Goal: Information Seeking & Learning: Understand process/instructions

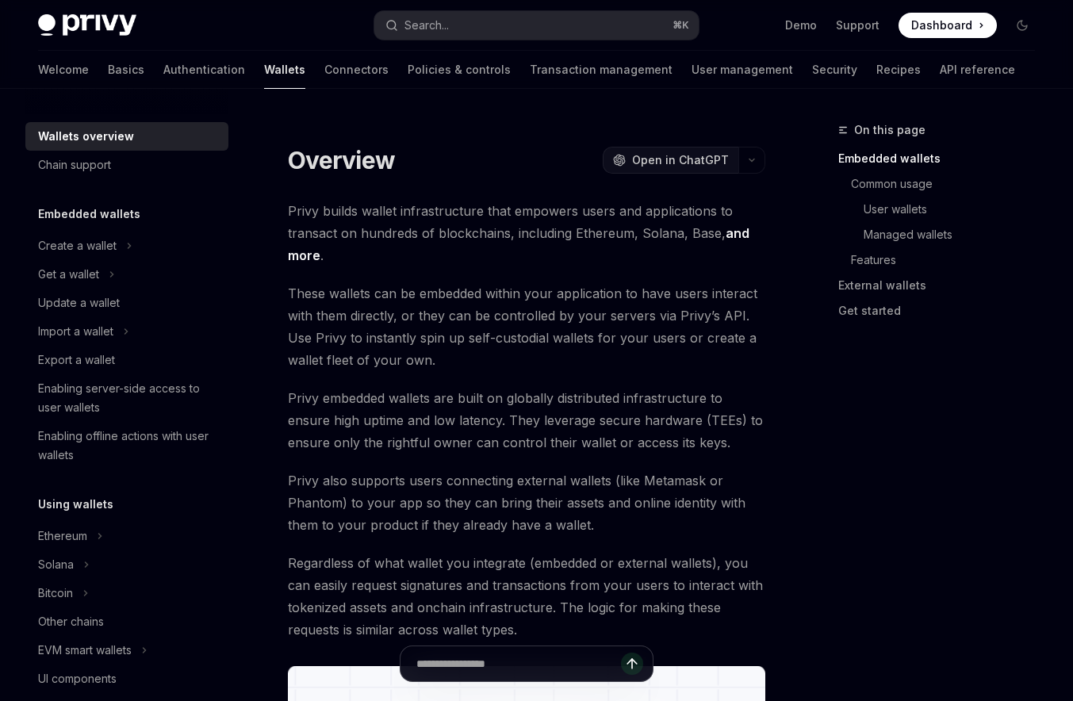
click at [665, 158] on span "Open in ChatGPT" at bounding box center [680, 160] width 97 height 16
click at [97, 242] on div "Create a wallet" at bounding box center [77, 245] width 78 height 19
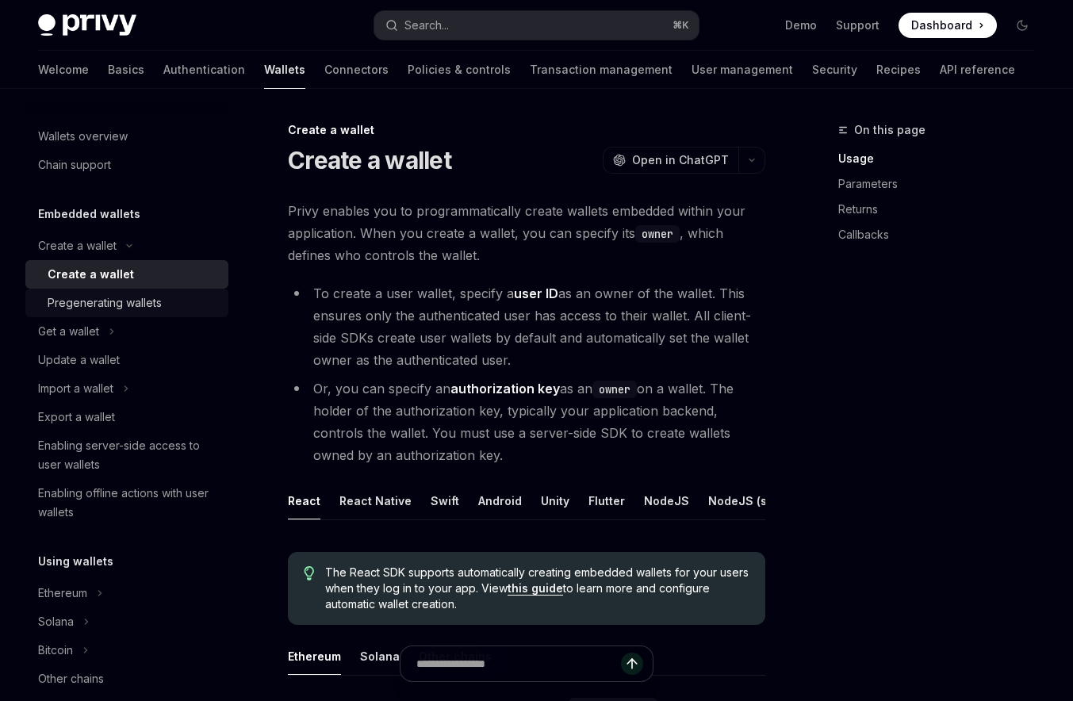
click at [117, 308] on div "Pregenerating wallets" at bounding box center [105, 302] width 114 height 19
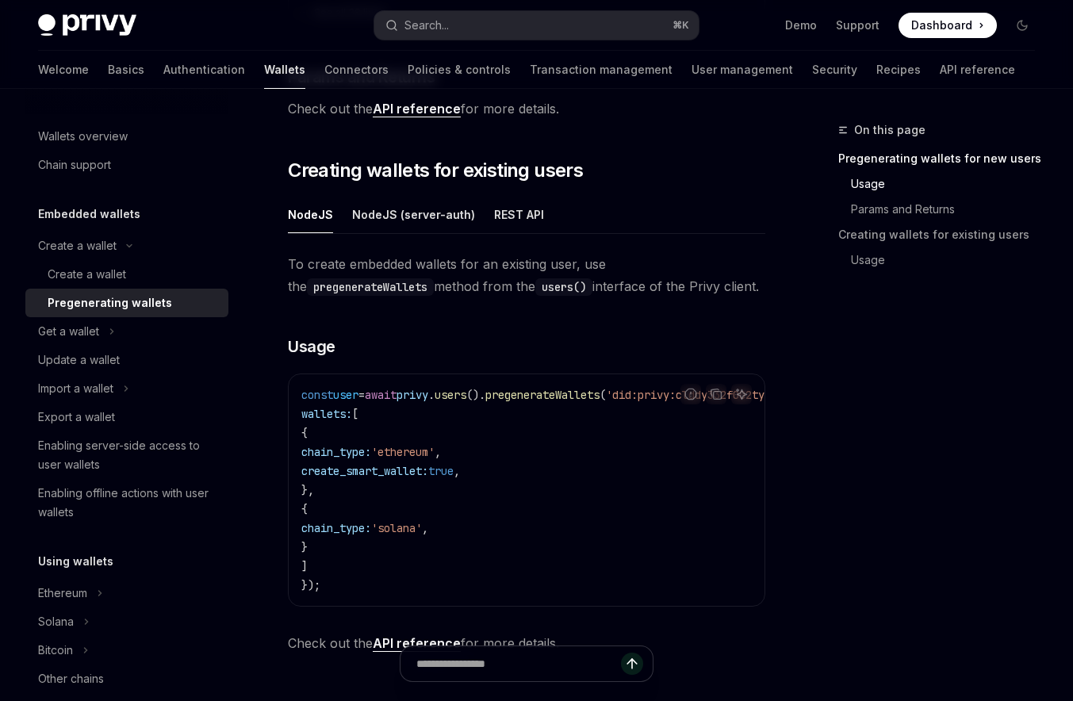
scroll to position [664, 0]
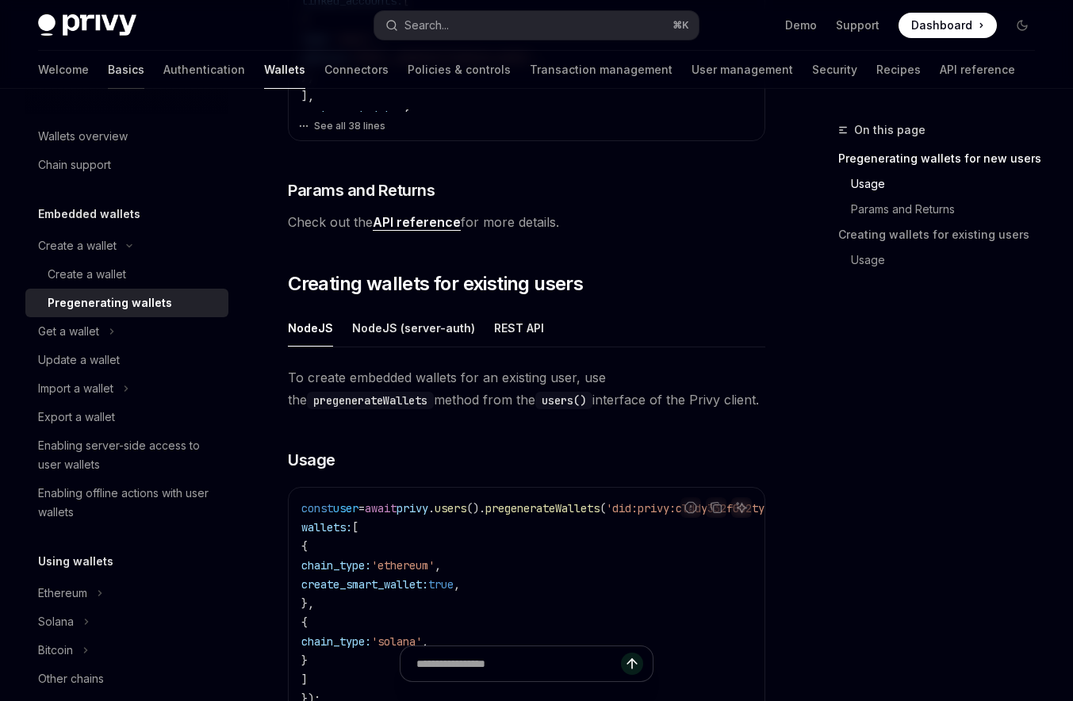
click at [108, 63] on link "Basics" at bounding box center [126, 70] width 36 height 38
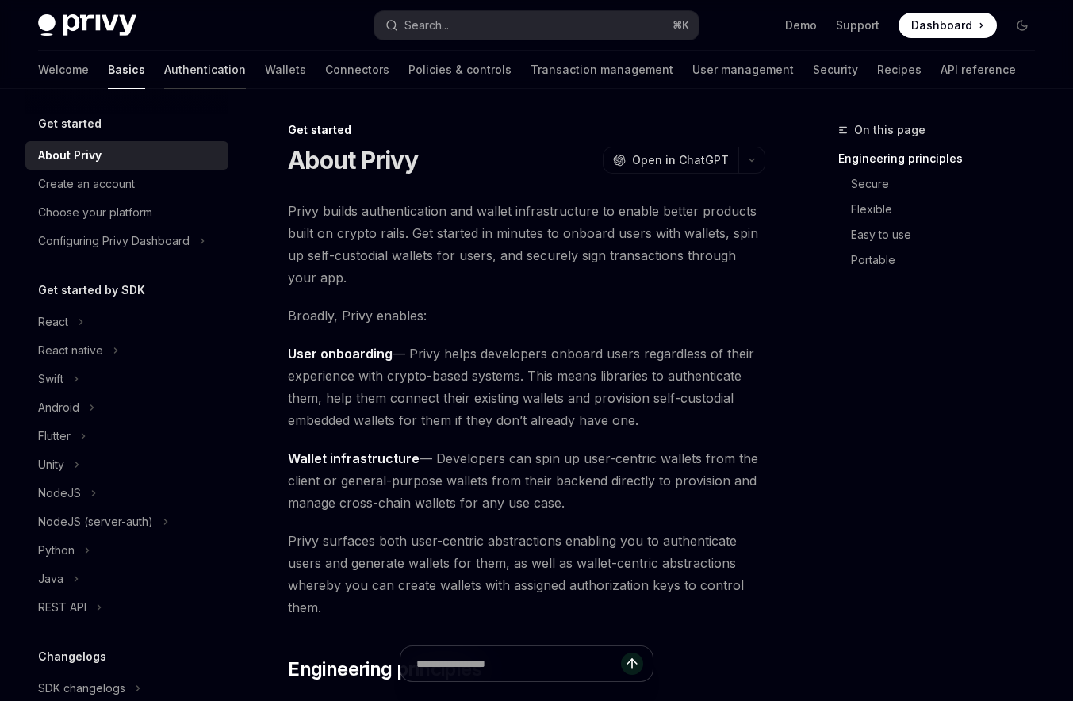
click at [164, 75] on link "Authentication" at bounding box center [205, 70] width 82 height 38
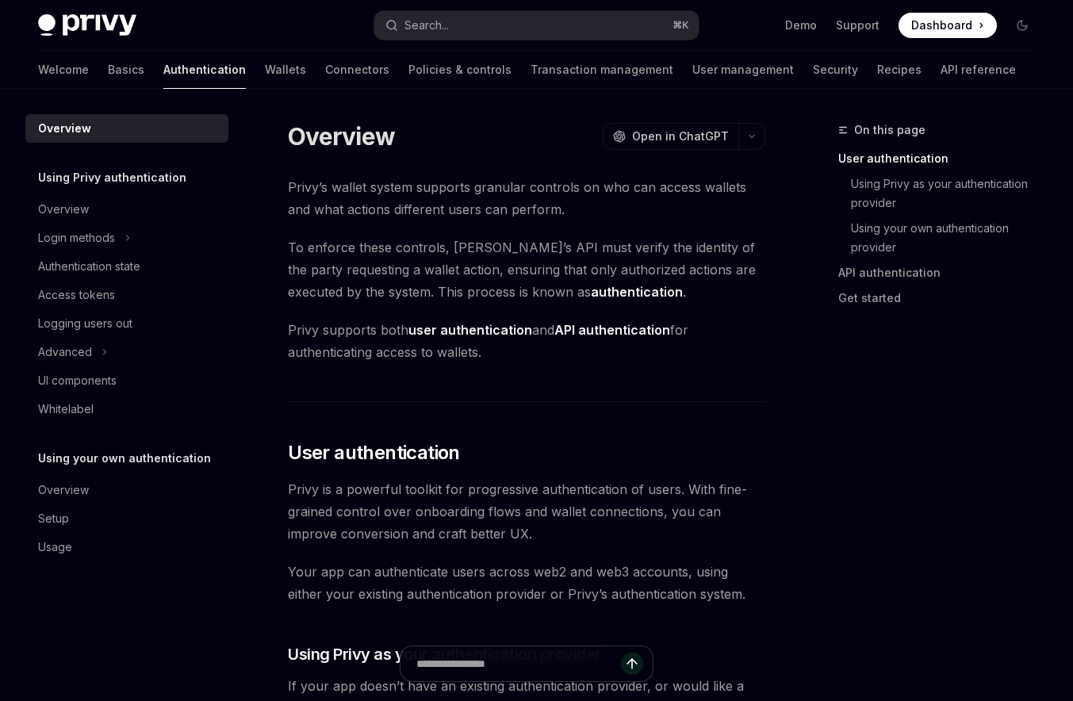
click at [184, 51] on div "Welcome Basics Authentication Wallets Connectors Policies & controls Transactio…" at bounding box center [527, 70] width 978 height 38
click at [265, 53] on link "Wallets" at bounding box center [285, 70] width 41 height 38
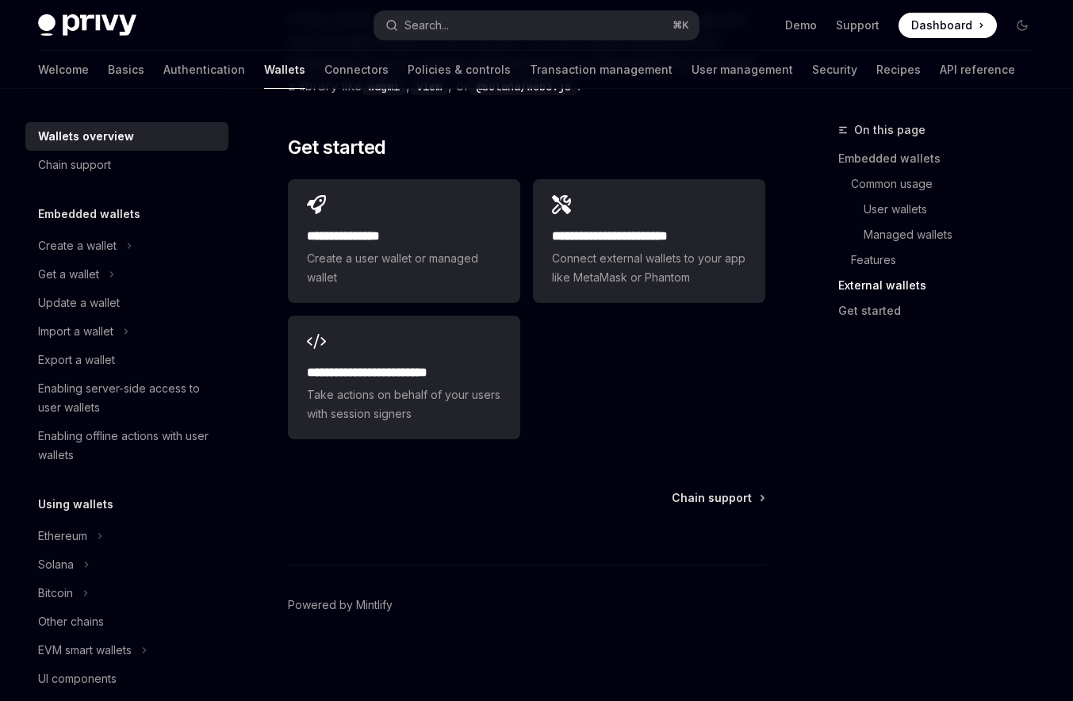
scroll to position [2788, 0]
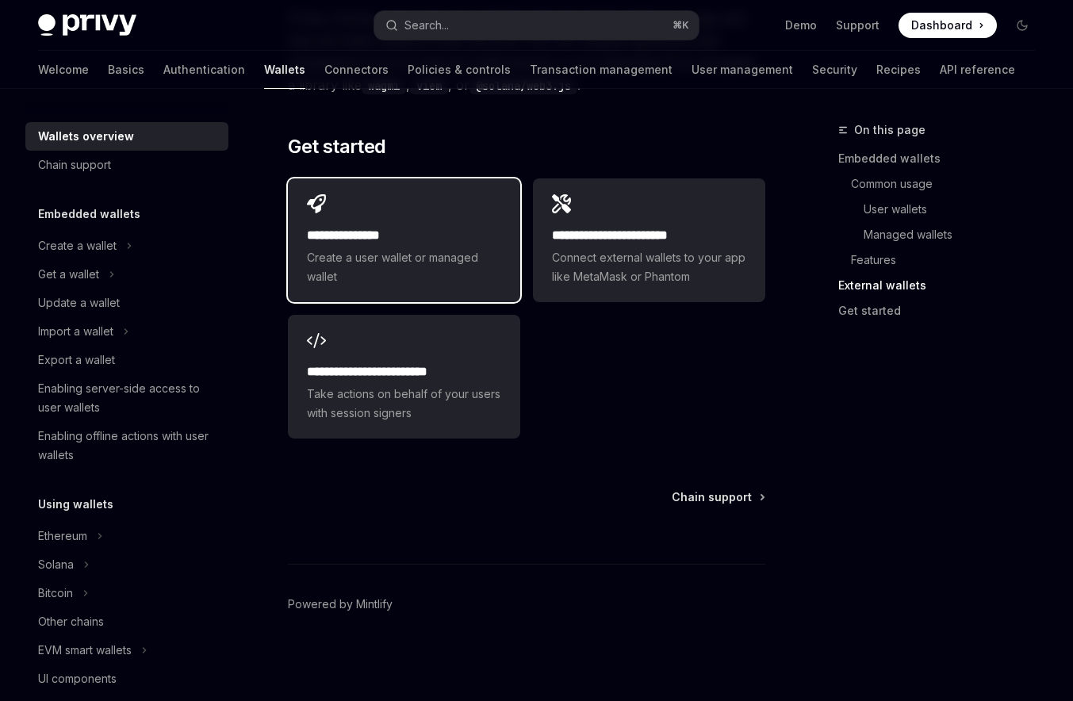
click at [480, 238] on h2 "**********" at bounding box center [404, 235] width 194 height 19
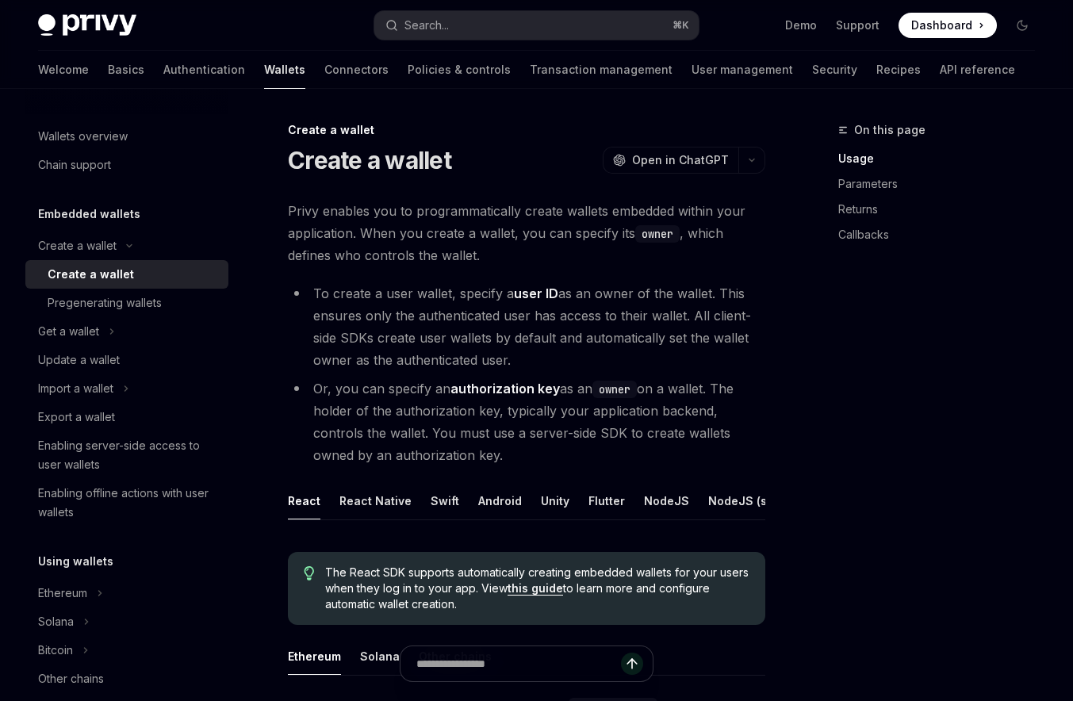
type textarea "*"
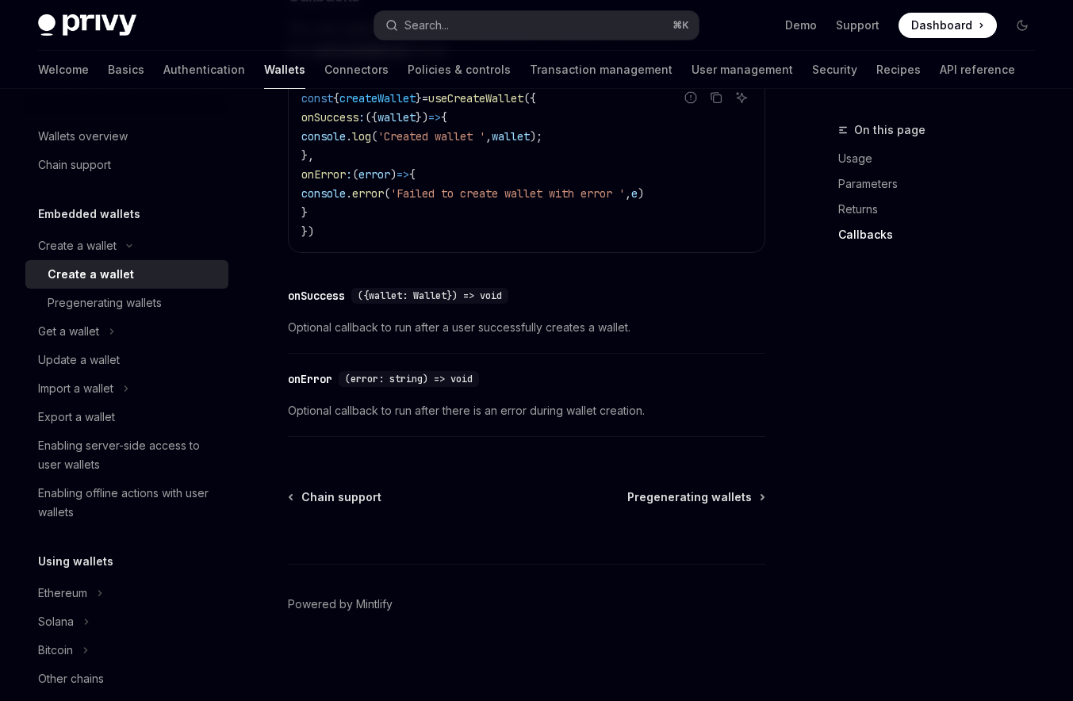
scroll to position [1335, 0]
